Goal: Find specific page/section: Find specific page/section

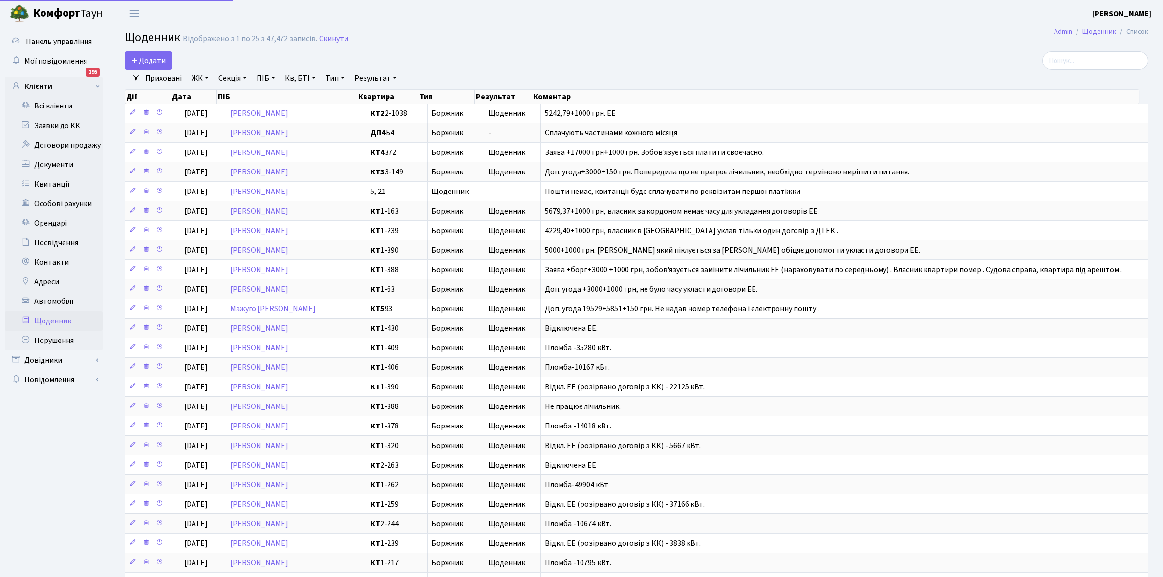
select select "25"
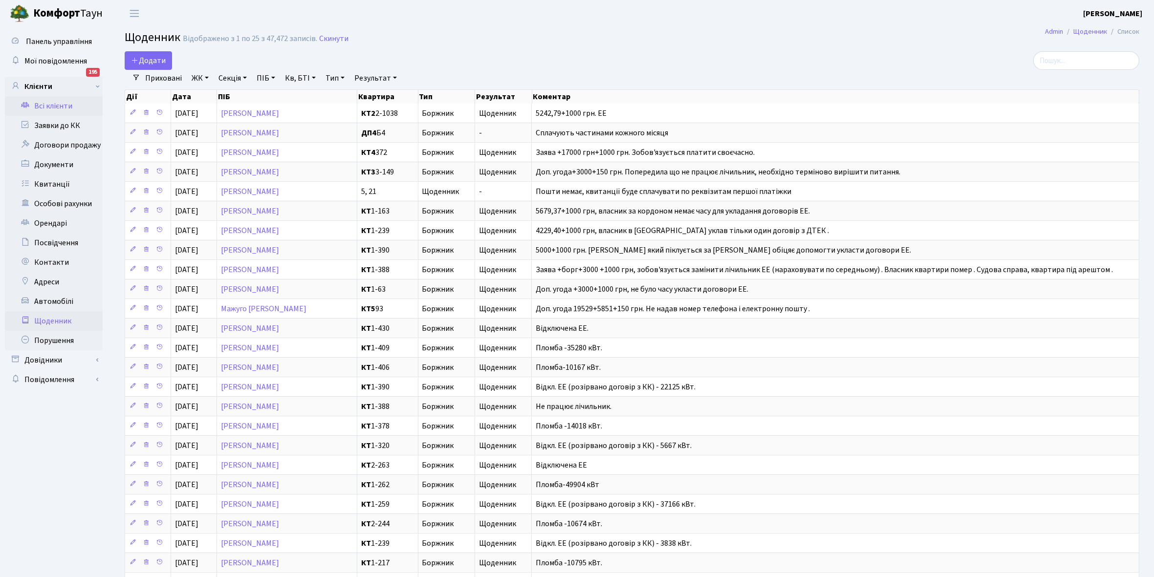
click at [53, 103] on link "Всі клієнти" at bounding box center [54, 106] width 98 height 20
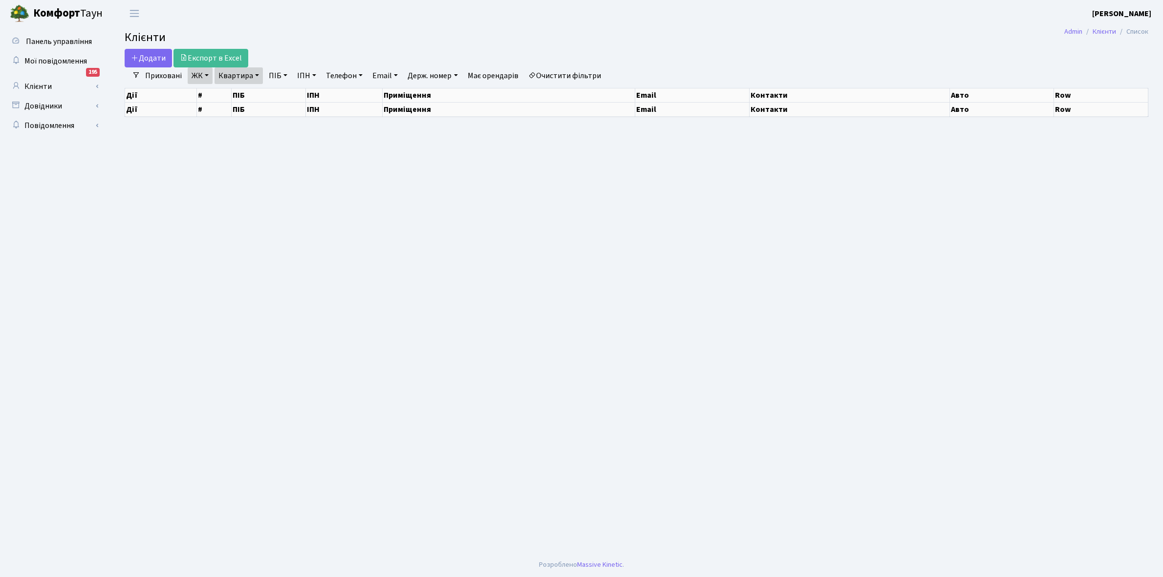
select select "25"
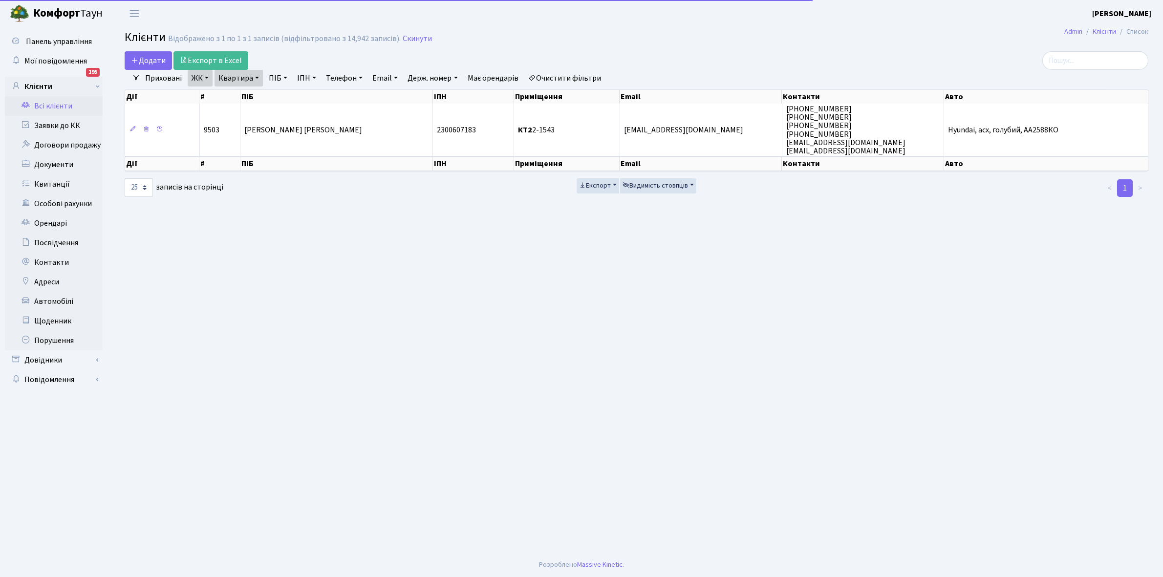
click at [568, 76] on link "Очистити фільтри" at bounding box center [564, 78] width 81 height 17
select select
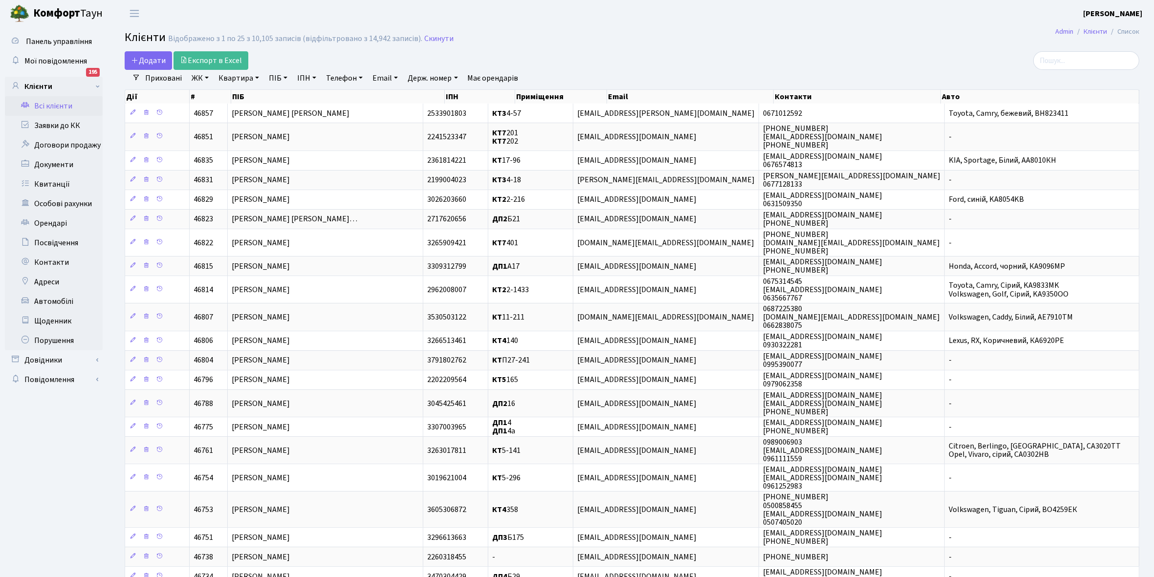
click at [208, 77] on link "ЖК" at bounding box center [200, 78] width 25 height 17
click at [241, 130] on li "КТ2, просп. Соборності, 17" at bounding box center [249, 129] width 118 height 17
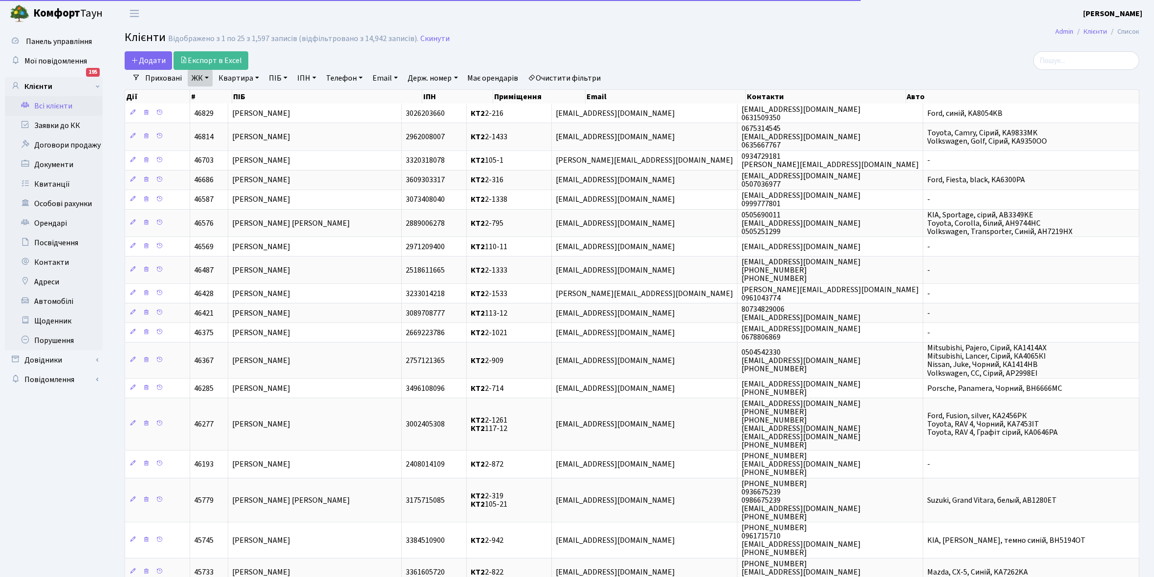
click at [256, 77] on link "Квартира" at bounding box center [238, 78] width 48 height 17
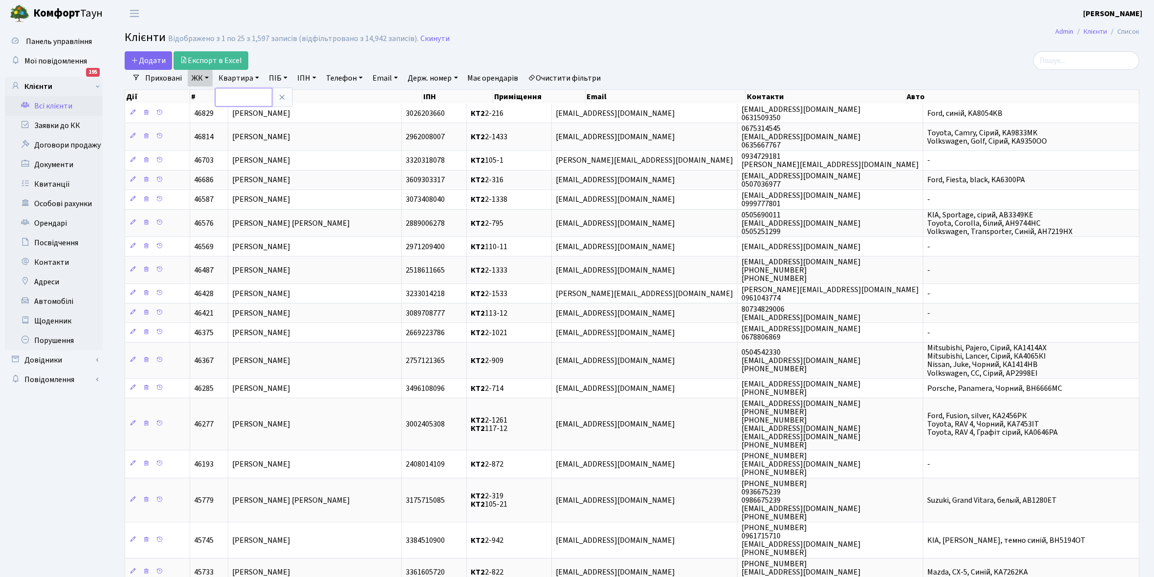
click at [242, 96] on input "text" at bounding box center [243, 97] width 57 height 19
type input "2-1534"
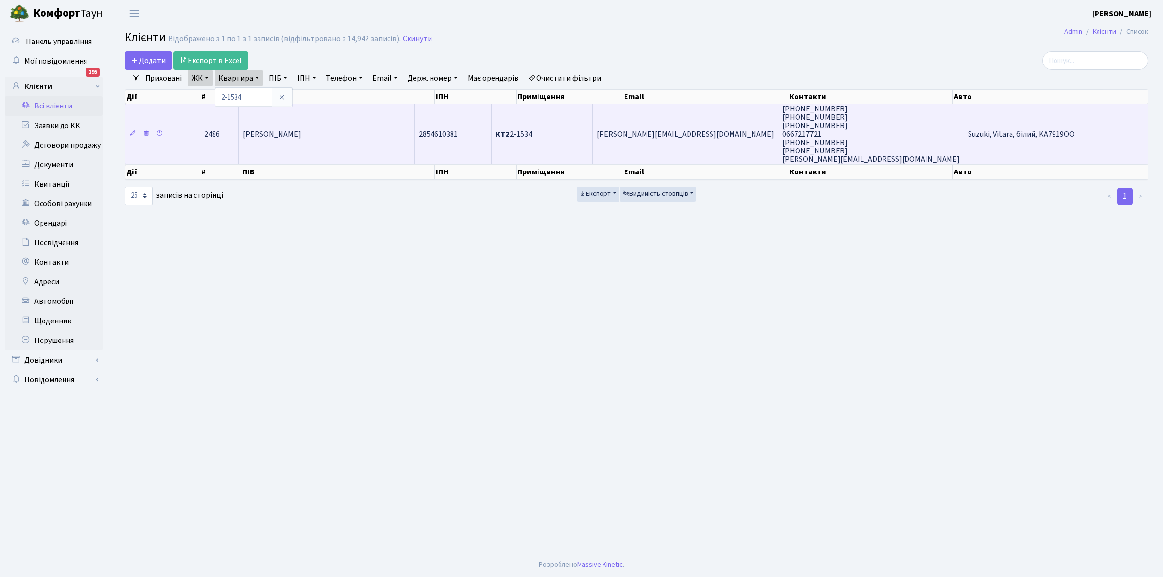
click at [370, 128] on td "[PERSON_NAME]" at bounding box center [327, 134] width 176 height 61
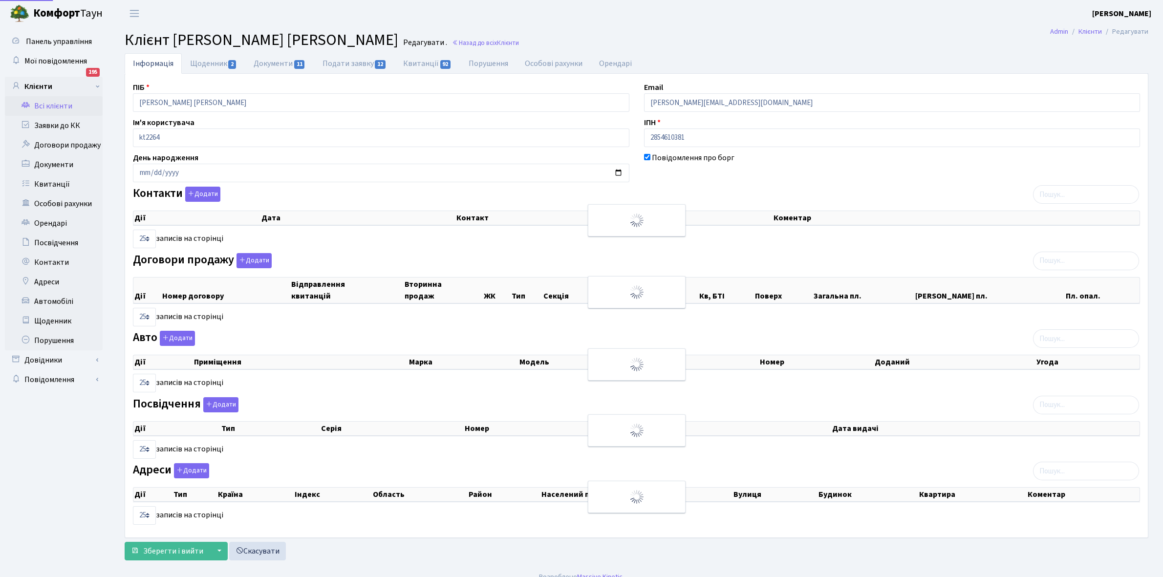
select select "25"
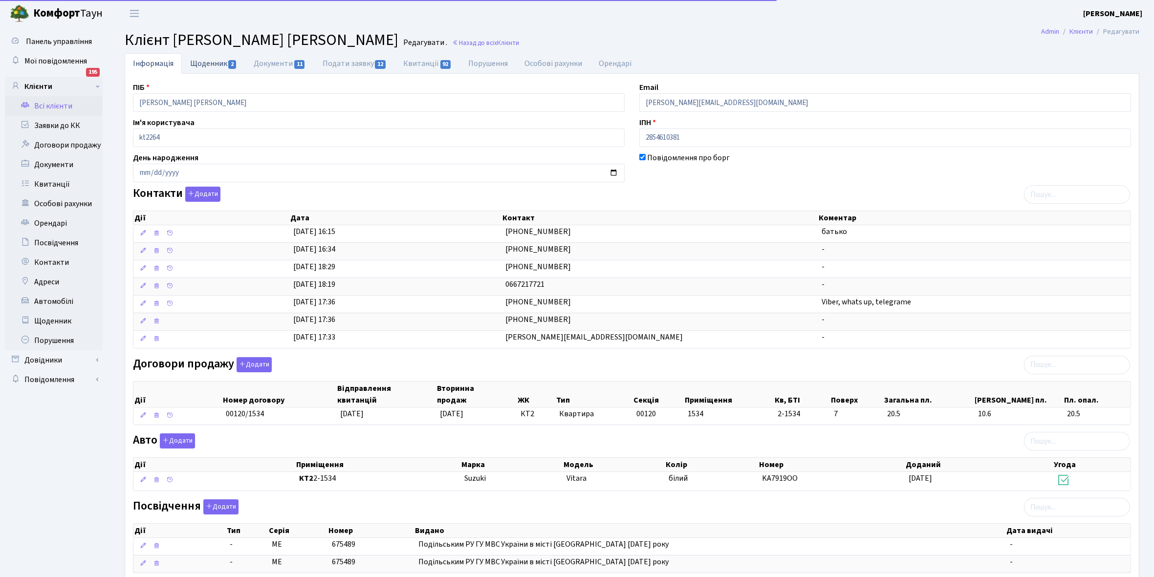
click at [203, 64] on link "Щоденник 2" at bounding box center [214, 63] width 64 height 20
select select "25"
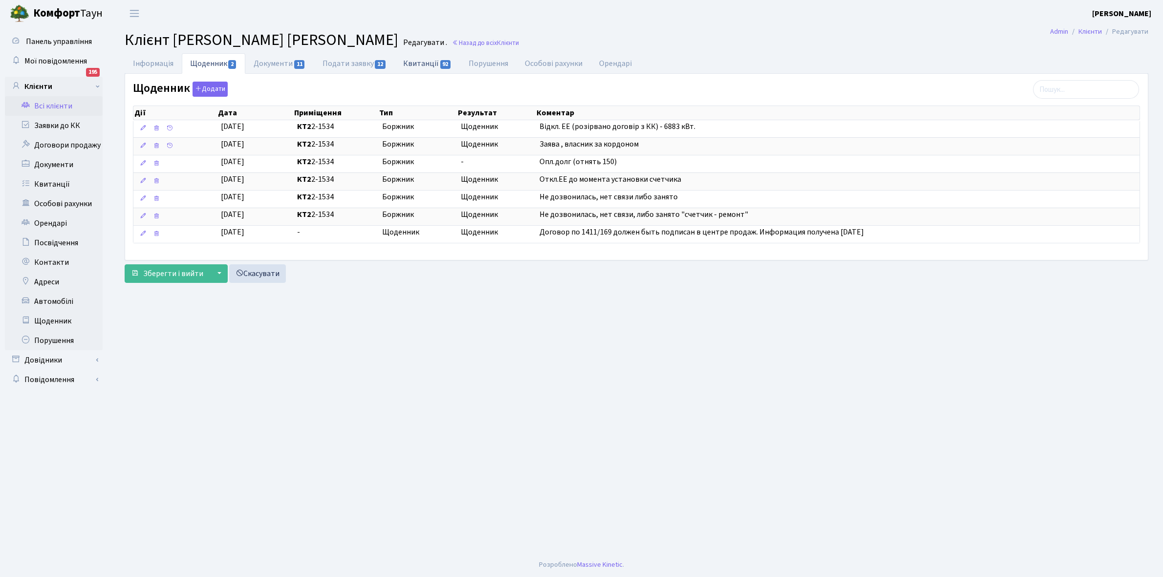
click at [419, 65] on link "Квитанції 92" at bounding box center [427, 63] width 65 height 20
select select "25"
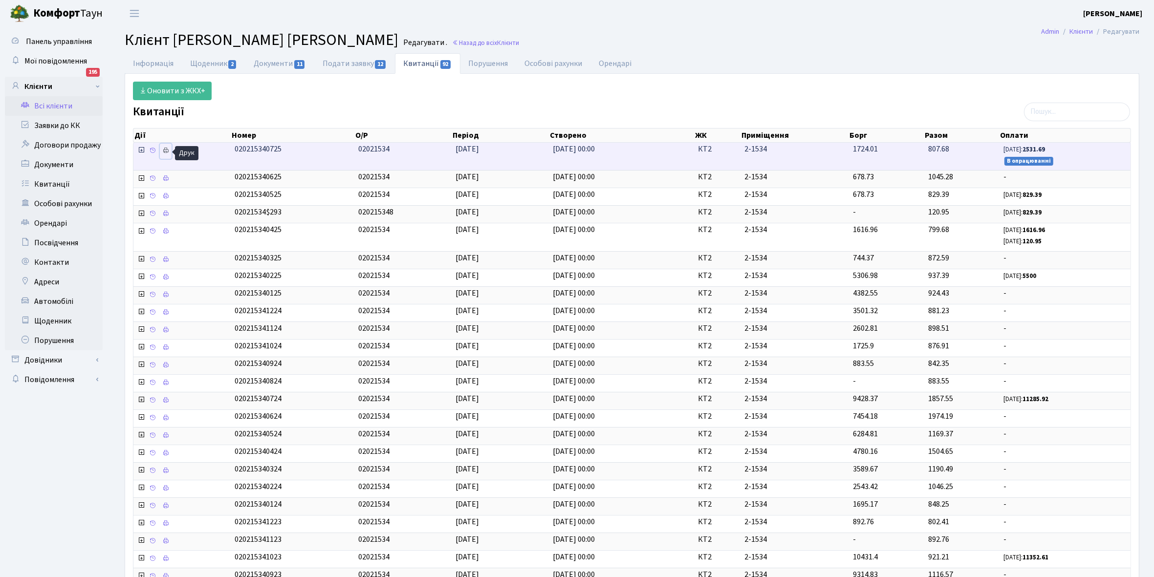
click at [166, 151] on icon at bounding box center [165, 150] width 7 height 7
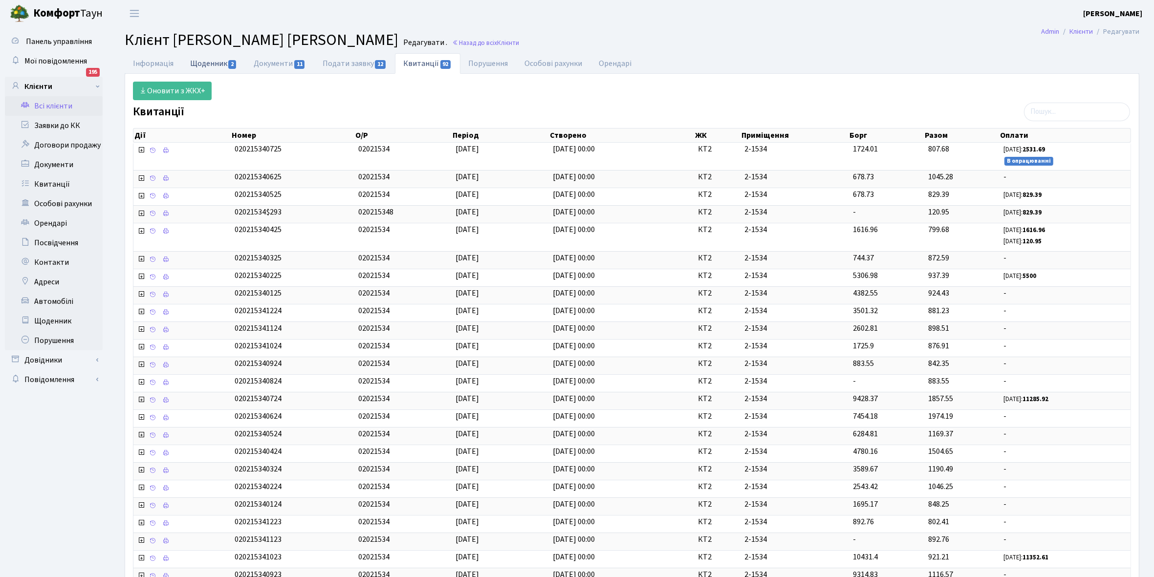
click at [198, 64] on link "Щоденник 2" at bounding box center [214, 63] width 64 height 20
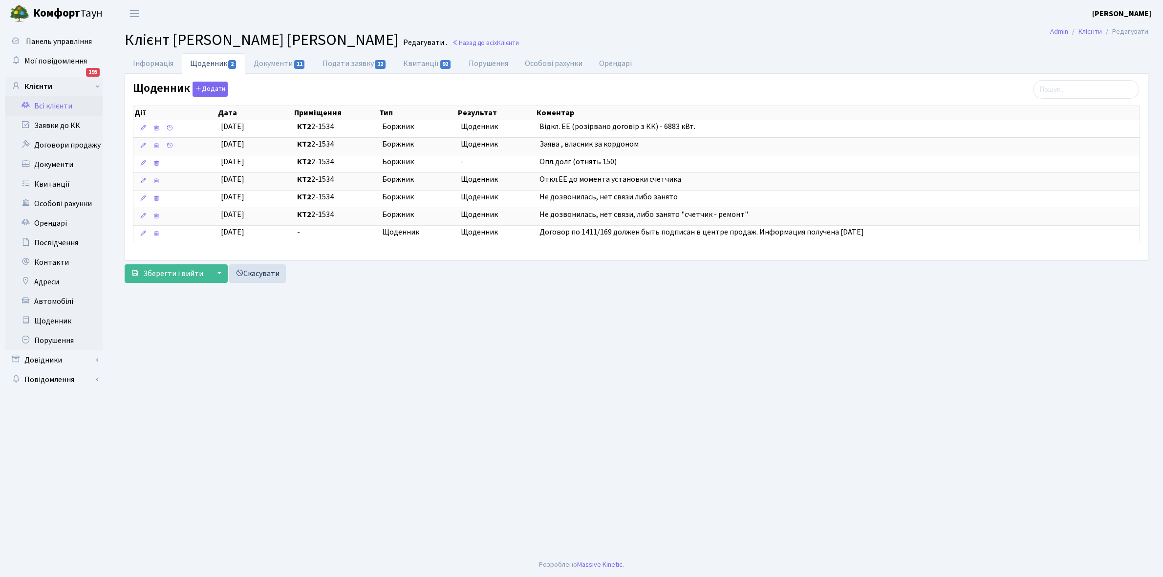
click at [64, 103] on link "Всі клієнти" at bounding box center [54, 106] width 98 height 20
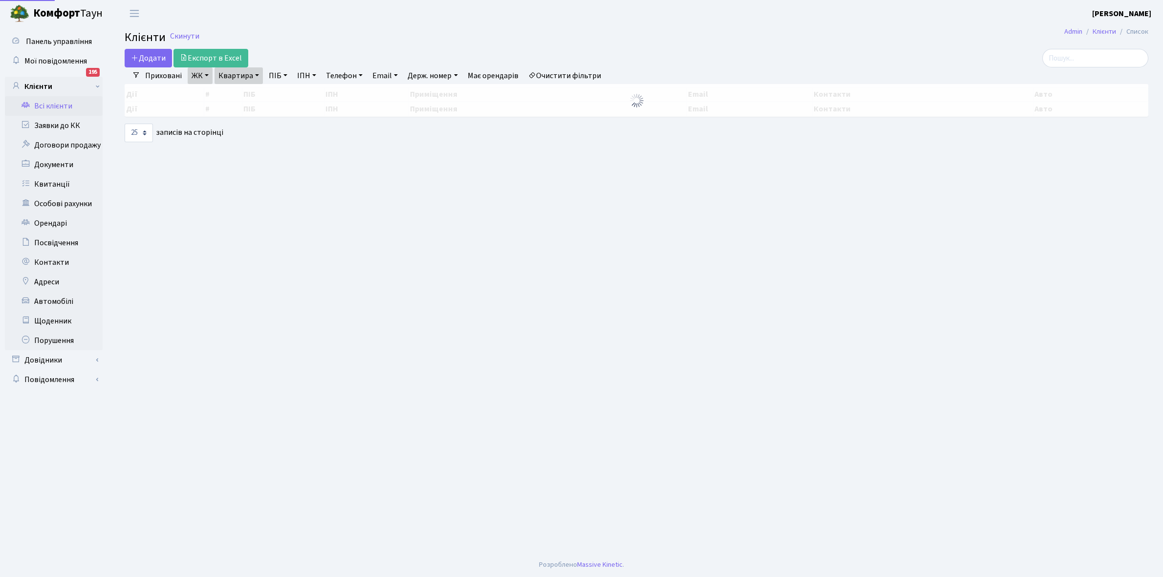
select select "25"
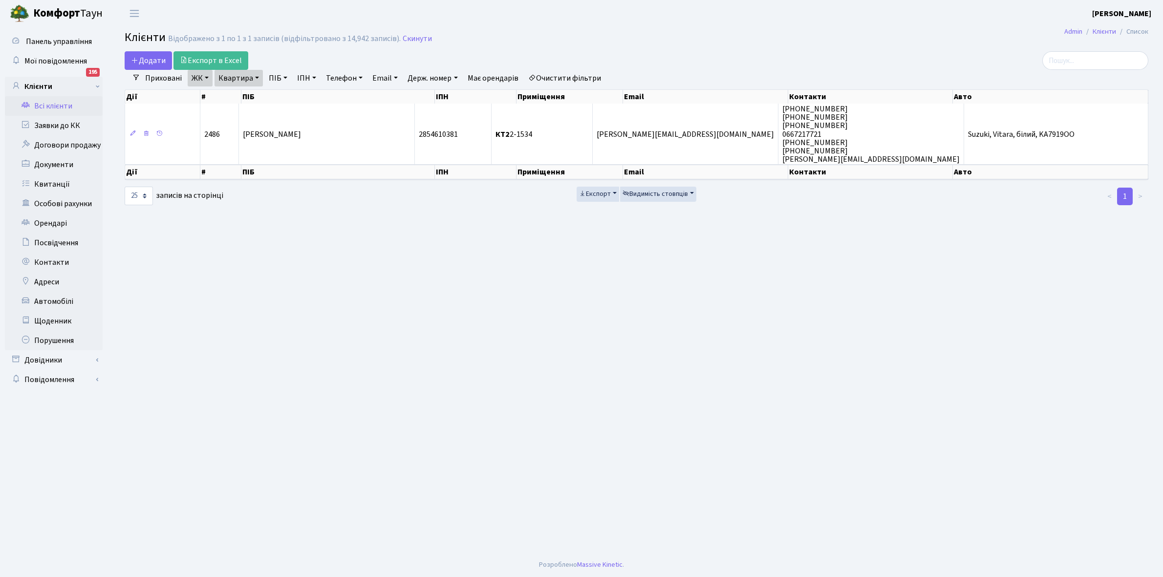
click at [54, 106] on link "Всі клієнти" at bounding box center [54, 106] width 98 height 20
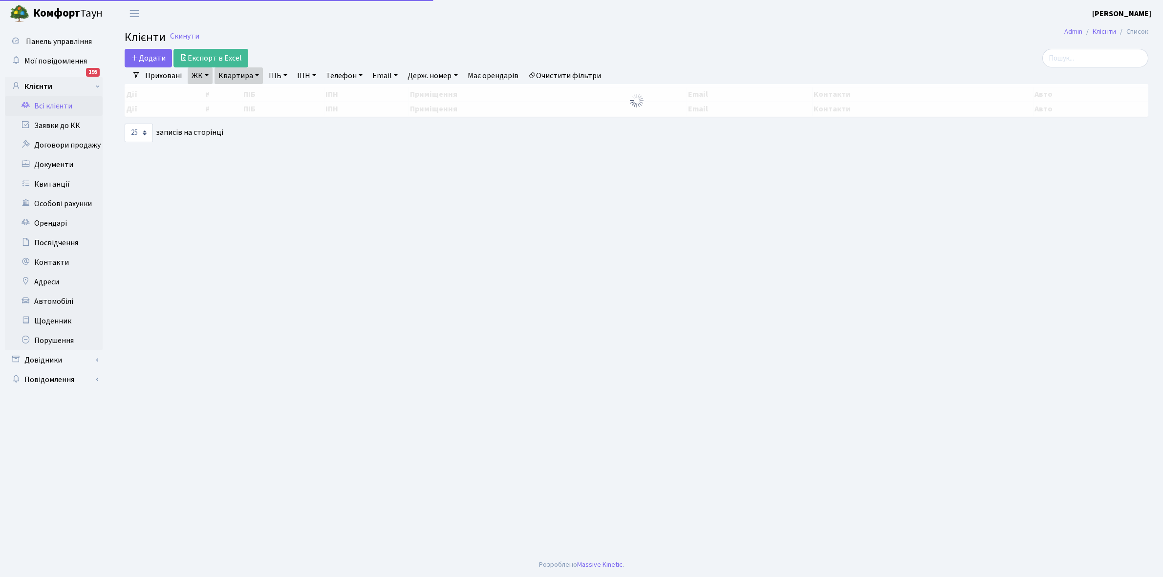
select select "25"
